Goal: Task Accomplishment & Management: Use online tool/utility

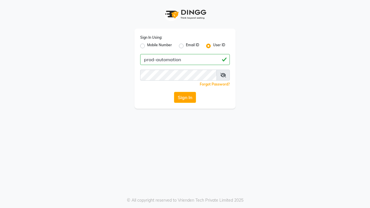
type input "prod-automation"
click at [185, 97] on button "Sign In" at bounding box center [185, 97] width 22 height 11
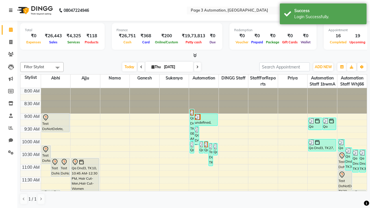
click at [12, 10] on icon at bounding box center [10, 10] width 3 height 4
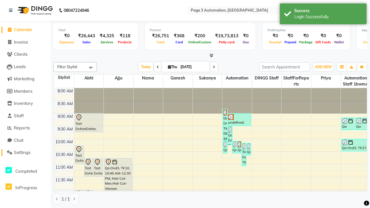
click at [25, 153] on span "Settings" at bounding box center [22, 152] width 16 height 5
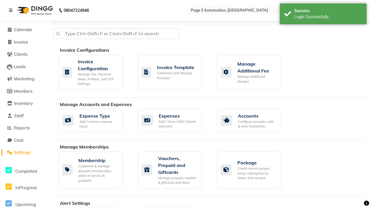
select select "2: 15"
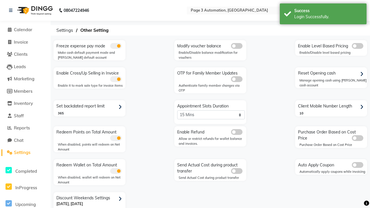
scroll to position [12, 0]
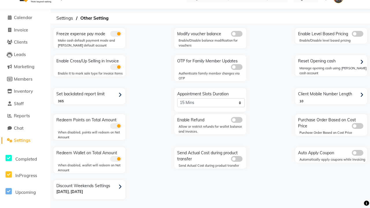
click at [236, 120] on span at bounding box center [237, 120] width 12 height 6
click at [231, 121] on input "checkbox" at bounding box center [231, 121] width 0 height 0
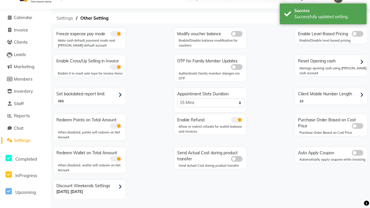
click at [65, 18] on span "Settings" at bounding box center [64, 18] width 23 height 10
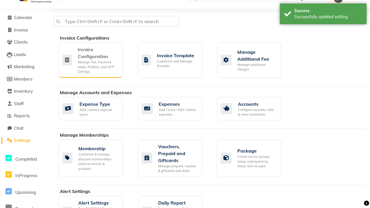
click at [90, 60] on div "Manage Tax, Payment Mode, Prefixes, and OTP Settings" at bounding box center [98, 67] width 40 height 14
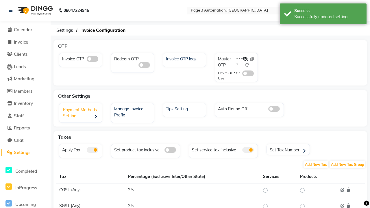
click at [81, 114] on div "Payment Methods Setting" at bounding box center [81, 114] width 41 height 18
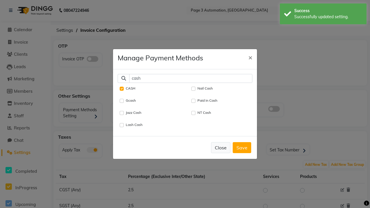
type input "cash"
click at [221, 147] on button "Close" at bounding box center [220, 147] width 19 height 11
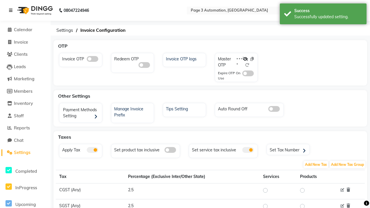
click at [12, 10] on icon at bounding box center [10, 10] width 3 height 4
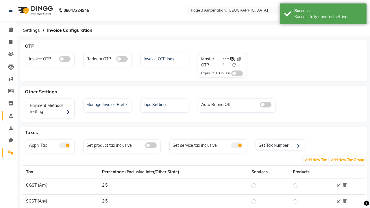
click at [9, 116] on span at bounding box center [11, 116] width 10 height 7
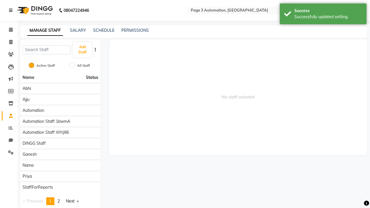
click at [12, 10] on icon at bounding box center [10, 10] width 3 height 4
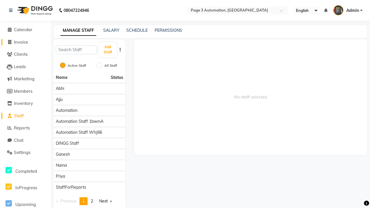
click at [25, 42] on span "Invoice" at bounding box center [21, 41] width 14 height 5
select select "2774"
select select "service"
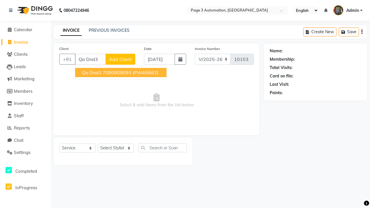
click at [121, 73] on ngb-highlight "7090909093" at bounding box center [117, 73] width 29 height 6
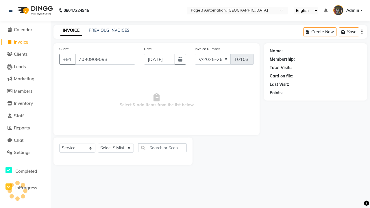
type input "7090909093"
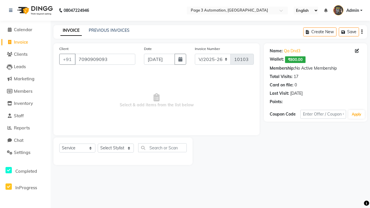
select select "93067"
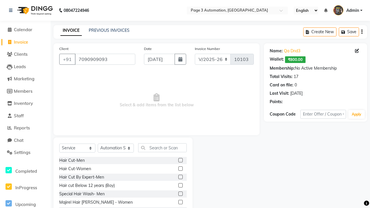
click at [180, 194] on label at bounding box center [180, 194] width 4 height 4
click at [180, 194] on input "checkbox" at bounding box center [180, 194] width 4 height 4
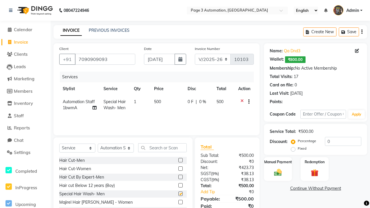
checkbox input "false"
click at [278, 162] on label "Manual Payment" at bounding box center [278, 161] width 29 height 5
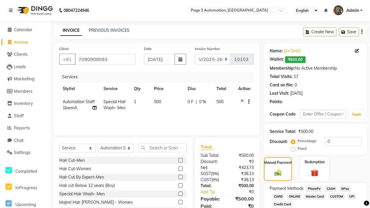
click at [331, 189] on span "CASH" at bounding box center [331, 189] width 12 height 7
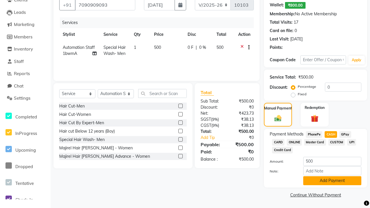
click at [332, 181] on button "Add Payment" at bounding box center [332, 180] width 58 height 9
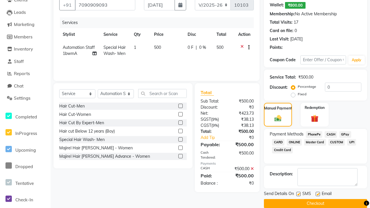
click at [298, 194] on label at bounding box center [298, 194] width 4 height 4
click at [298, 194] on input "checkbox" at bounding box center [298, 194] width 4 height 4
checkbox input "false"
click at [318, 194] on label at bounding box center [318, 194] width 4 height 4
click at [318, 194] on input "checkbox" at bounding box center [318, 194] width 4 height 4
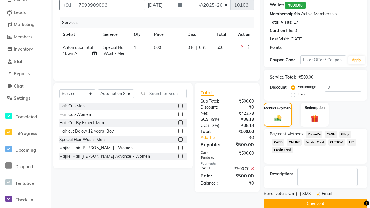
checkbox input "false"
click at [315, 203] on button "Checkout" at bounding box center [315, 203] width 103 height 9
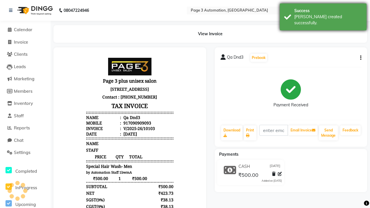
click at [323, 15] on div "[PERSON_NAME] created successfully." at bounding box center [328, 20] width 68 height 12
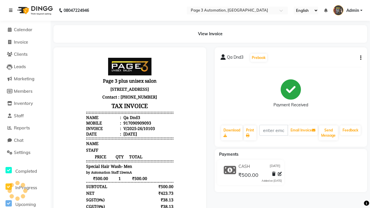
click at [12, 10] on icon at bounding box center [10, 10] width 3 height 4
